Goal: Information Seeking & Learning: Learn about a topic

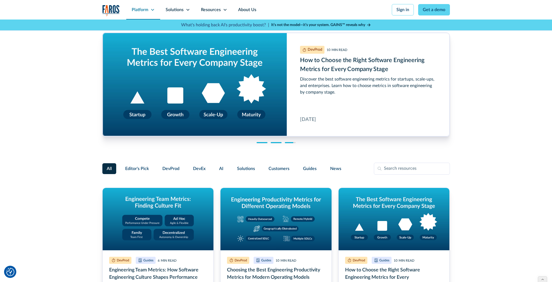
click at [151, 10] on icon at bounding box center [152, 10] width 4 height 4
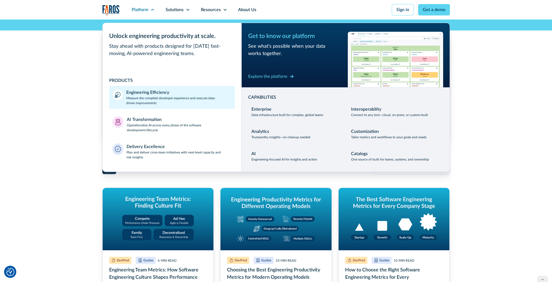
click at [147, 90] on div "Engineering Efficiency" at bounding box center [147, 92] width 43 height 7
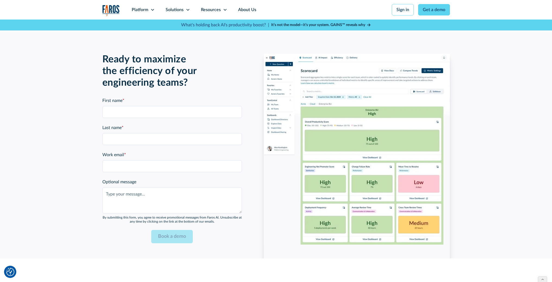
scroll to position [1182, 0]
